Goal: Task Accomplishment & Management: Manage account settings

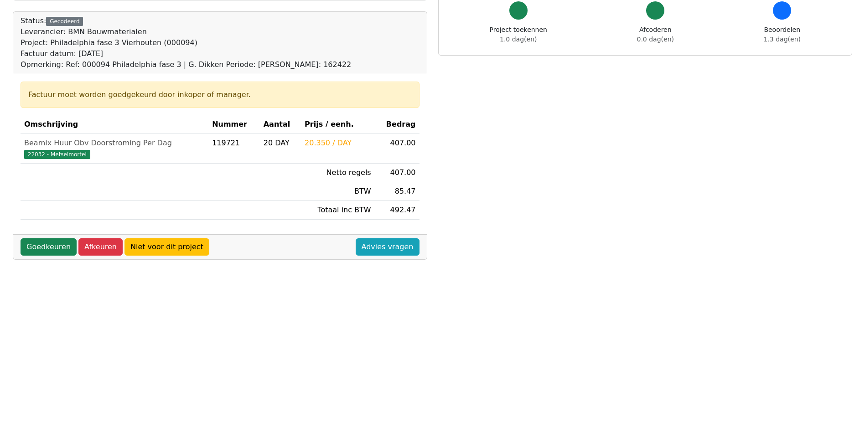
scroll to position [91, 0]
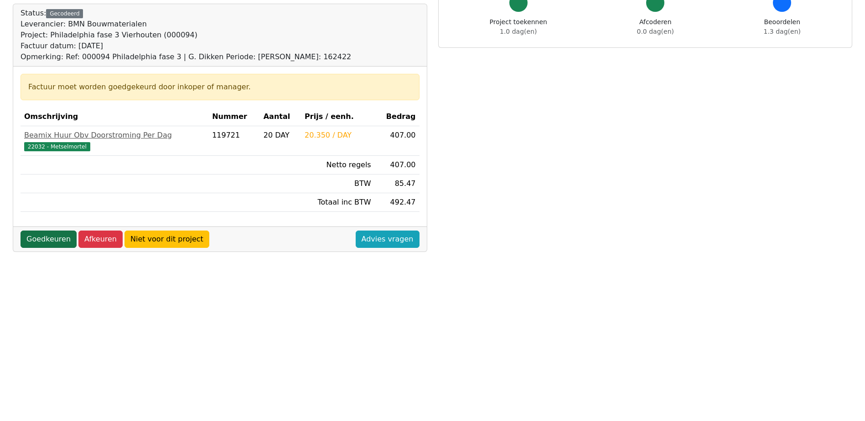
click at [49, 242] on link "Goedkeuren" at bounding box center [49, 239] width 56 height 17
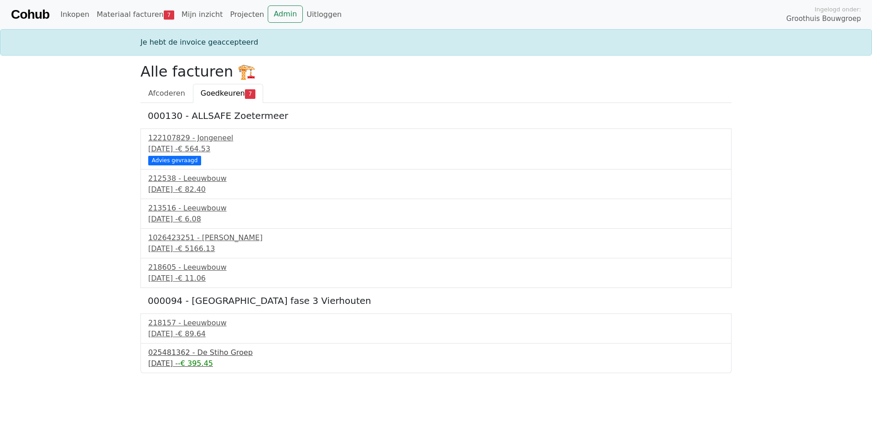
click at [183, 357] on div "025481362 - De Stiho Groep" at bounding box center [436, 353] width 576 height 11
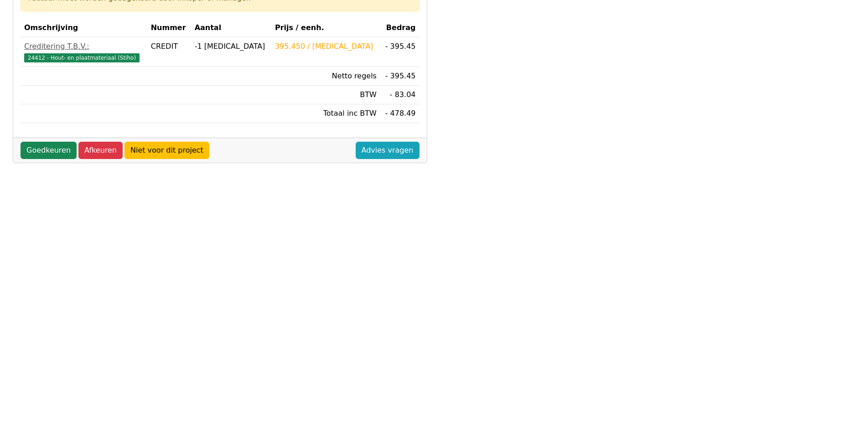
scroll to position [182, 0]
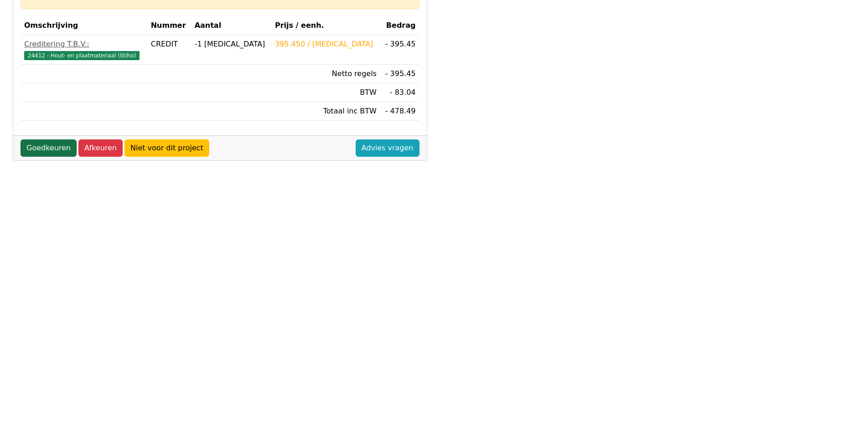
click at [55, 149] on link "Goedkeuren" at bounding box center [49, 148] width 56 height 17
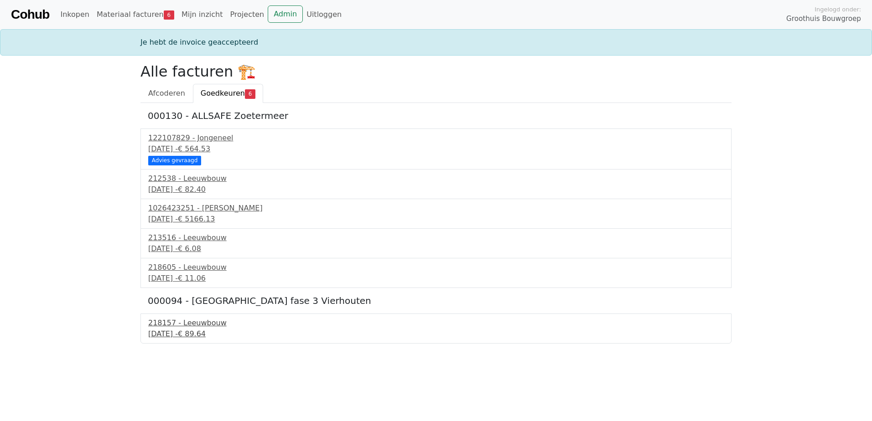
click at [177, 334] on div "[DATE] - € 89.64" at bounding box center [436, 334] width 576 height 11
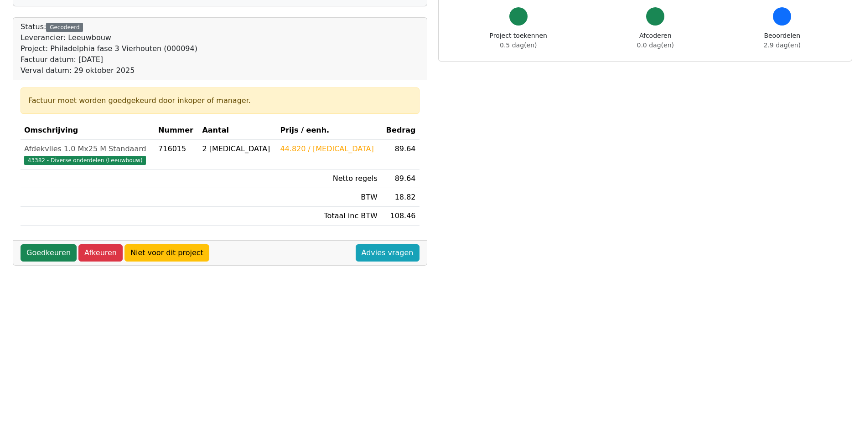
scroll to position [91, 0]
